Goal: Task Accomplishment & Management: Use online tool/utility

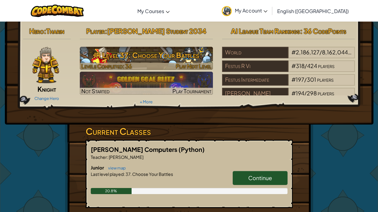
click at [201, 64] on span "Play Next Level" at bounding box center [194, 66] width 36 height 7
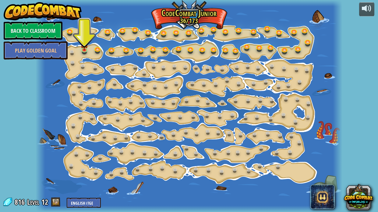
click at [84, 57] on div at bounding box center [189, 106] width 306 height 212
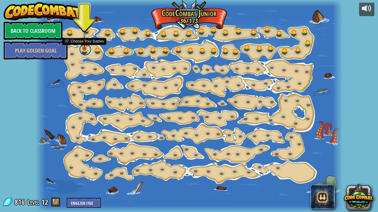
click at [84, 54] on link at bounding box center [85, 50] width 12 height 12
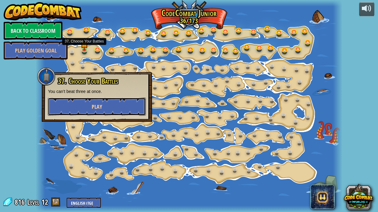
click at [131, 101] on button "Play" at bounding box center [97, 107] width 98 height 18
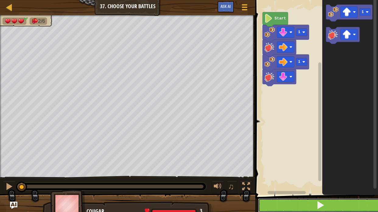
click at [349, 208] on button at bounding box center [320, 206] width 124 height 14
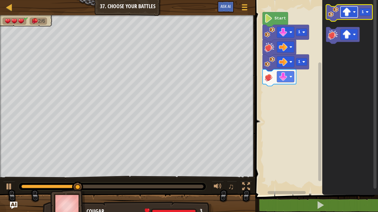
click at [342, 10] on image "Blockly Workspace" at bounding box center [346, 12] width 9 height 9
click at [333, 12] on image "Blockly Workspace" at bounding box center [333, 12] width 11 height 11
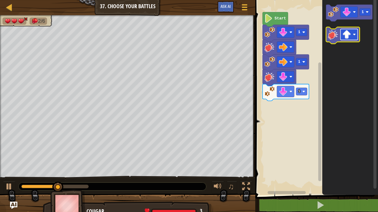
click at [350, 38] on image "Blockly Workspace" at bounding box center [346, 34] width 9 height 9
click at [332, 36] on image "Blockly Workspace" at bounding box center [333, 34] width 11 height 11
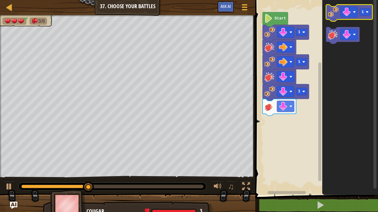
click at [337, 16] on image "Blockly Workspace" at bounding box center [333, 12] width 11 height 11
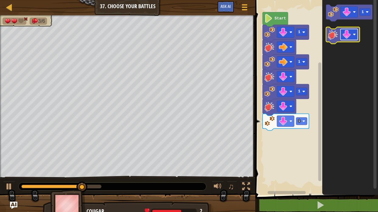
click at [342, 38] on rect "Blockly Workspace" at bounding box center [348, 34] width 17 height 11
click at [333, 43] on icon "Blockly Workspace" at bounding box center [342, 35] width 33 height 17
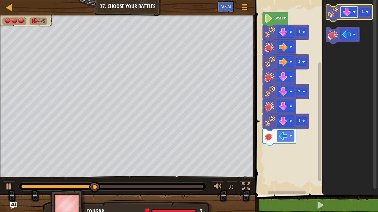
click at [353, 7] on rect "Blockly Workspace" at bounding box center [348, 11] width 17 height 11
click at [337, 18] on icon "Blockly Workspace" at bounding box center [349, 13] width 46 height 17
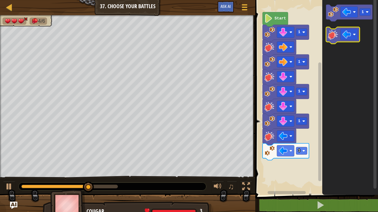
click at [333, 30] on image "Blockly Workspace" at bounding box center [333, 34] width 11 height 11
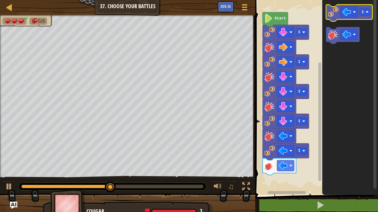
click at [333, 15] on image "Blockly Workspace" at bounding box center [333, 12] width 11 height 11
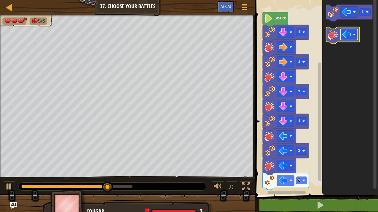
click at [342, 35] on image "Blockly Workspace" at bounding box center [346, 34] width 9 height 9
click at [333, 31] on image "Blockly Workspace" at bounding box center [333, 34] width 11 height 11
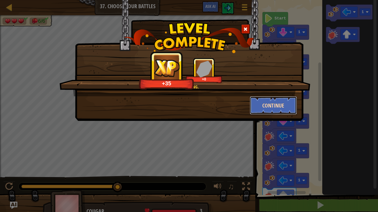
click at [285, 101] on button "Continue" at bounding box center [273, 105] width 47 height 18
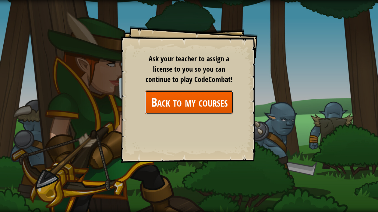
click at [231, 101] on link "Back to my courses" at bounding box center [189, 102] width 88 height 23
